Goal: Navigation & Orientation: Find specific page/section

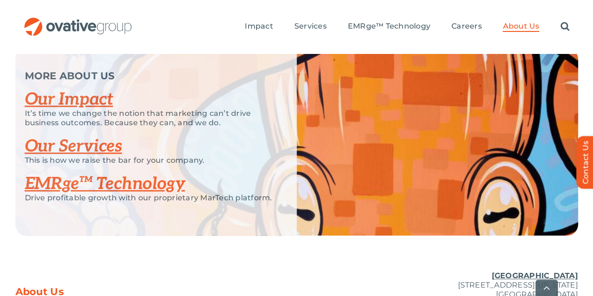
scroll to position [2115, 0]
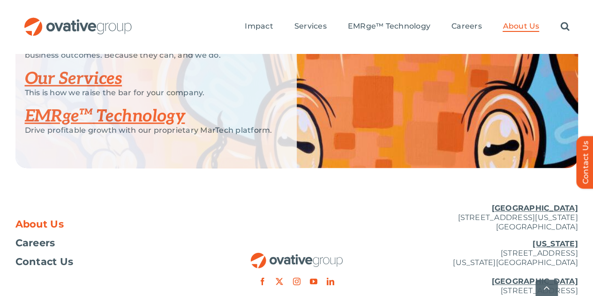
click at [44, 219] on span "About Us" at bounding box center [39, 223] width 49 height 9
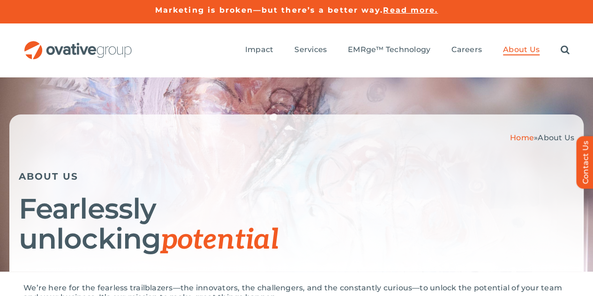
click at [86, 41] on img "OG_Full_horizontal_RGB" at bounding box center [77, 50] width 109 height 18
